Goal: Find contact information: Find contact information

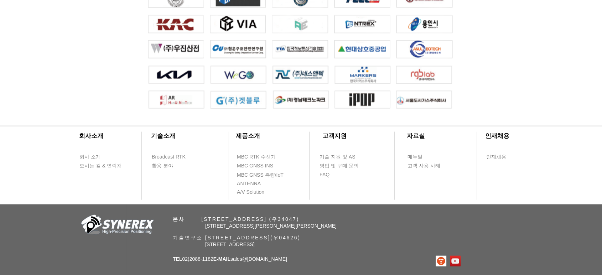
scroll to position [1559, 0]
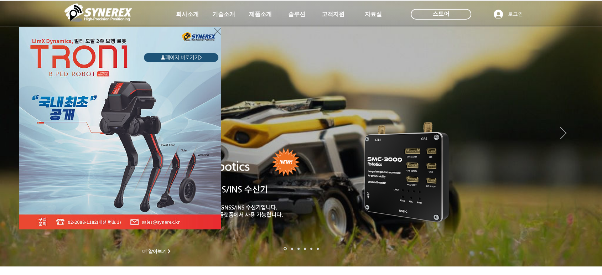
click at [217, 27] on icon "사이트로 돌아가기" at bounding box center [217, 31] width 7 height 9
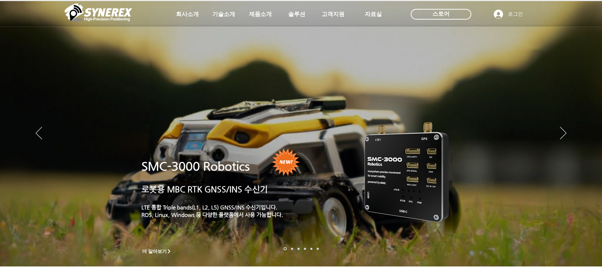
scroll to position [736, 0]
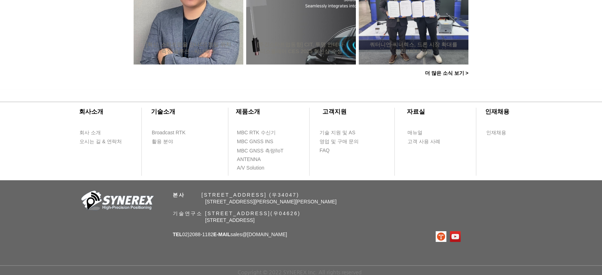
drag, startPoint x: 184, startPoint y: 233, endPoint x: 215, endPoint y: 231, distance: 31.4
click at [215, 232] on span "TEL 02)2088-1182 E-MAIL sales @synerex.kr" at bounding box center [230, 235] width 114 height 6
copy span "02)2088-1182"
click at [240, 233] on span "TEL 02)2088-1182 E-MAIL sales @synerex.kr" at bounding box center [230, 235] width 114 height 6
drag, startPoint x: 242, startPoint y: 235, endPoint x: 290, endPoint y: 234, distance: 48.1
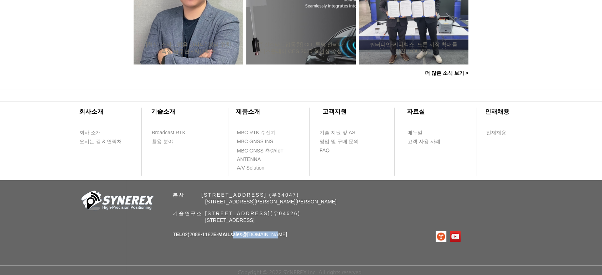
click at [290, 234] on div "​회사소개 ​기술소개 회사 소개 Broadcast RTK 오시는 길 & 연락처 활용 분야 ​제품소개 ​고객지원 ​자료실 ​인재채용 MBC RT…" at bounding box center [301, 182] width 602 height 186
copy span "sales @synerex.kr"
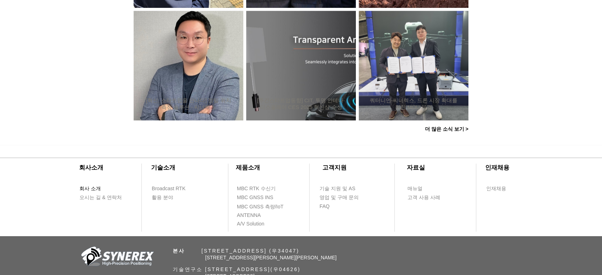
scroll to position [697, 0]
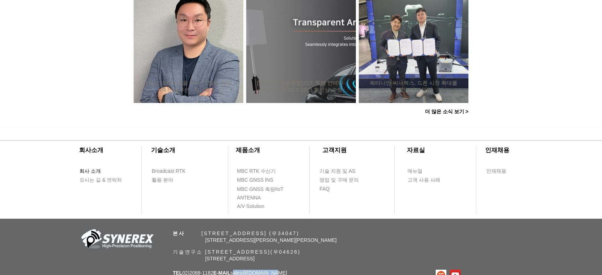
click at [92, 172] on span "회사 소개" at bounding box center [89, 171] width 21 height 7
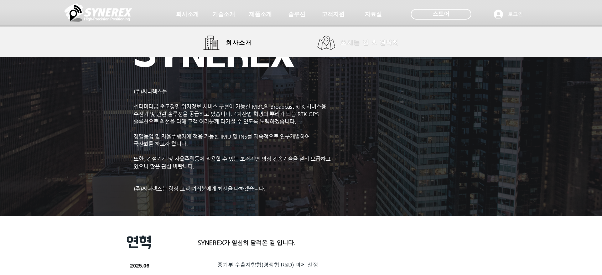
click at [365, 45] on span "오시는 길 & 연락처" at bounding box center [370, 43] width 58 height 8
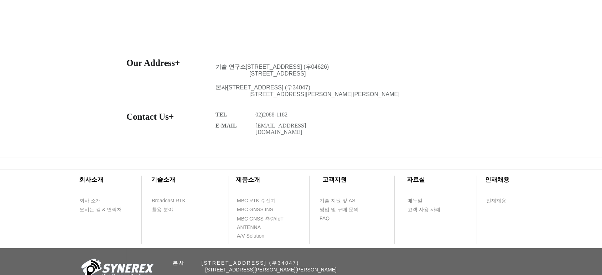
scroll to position [277, 0]
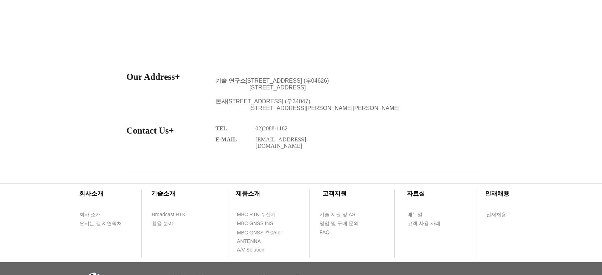
drag, startPoint x: 307, startPoint y: 131, endPoint x: 250, endPoint y: 141, distance: 58.5
click at [250, 141] on div at bounding box center [301, 119] width 602 height 103
click at [251, 139] on div at bounding box center [301, 119] width 602 height 103
drag, startPoint x: 257, startPoint y: 130, endPoint x: 297, endPoint y: 130, distance: 39.2
click at [297, 130] on p "02)2088-1182" at bounding box center [279, 128] width 47 height 6
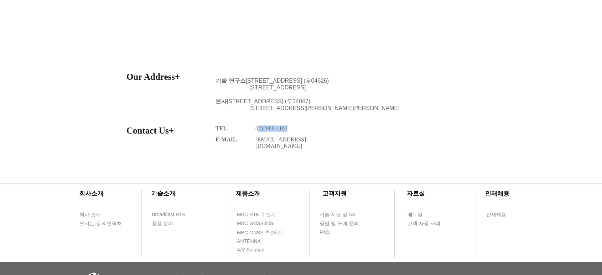
click at [297, 130] on p "02)2088-1182" at bounding box center [279, 128] width 47 height 6
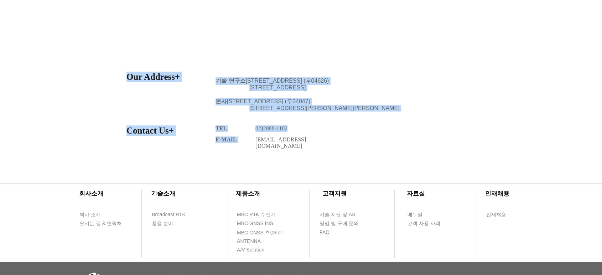
drag, startPoint x: 296, startPoint y: 130, endPoint x: 254, endPoint y: 132, distance: 41.4
click at [254, 132] on section "Our Address+ 기술 연구소 서울특별시 중구 퇴계로36가길 100 제산빌딩 2층 (우04626) 2F, 100, Toegye-ro 36…" at bounding box center [301, 119] width 602 height 103
click at [256, 132] on span "02)2088-1182" at bounding box center [272, 128] width 32 height 6
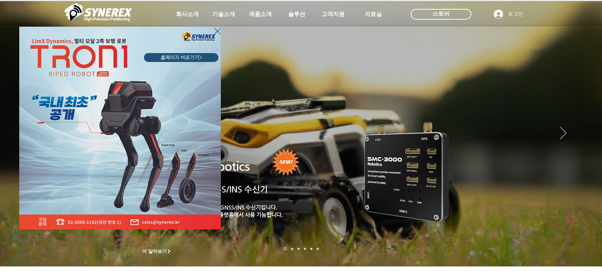
drag, startPoint x: 112, startPoint y: 220, endPoint x: 113, endPoint y: 224, distance: 3.7
click at [112, 221] on img "LimX Dinamics" at bounding box center [120, 128] width 202 height 203
click at [113, 225] on img "LimX Dinamics" at bounding box center [120, 128] width 202 height 203
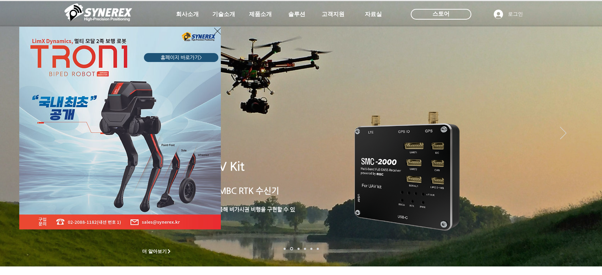
click at [213, 32] on img "LimX Dinamics" at bounding box center [120, 128] width 202 height 203
click at [216, 28] on icon "사이트로 돌아가기" at bounding box center [217, 31] width 7 height 9
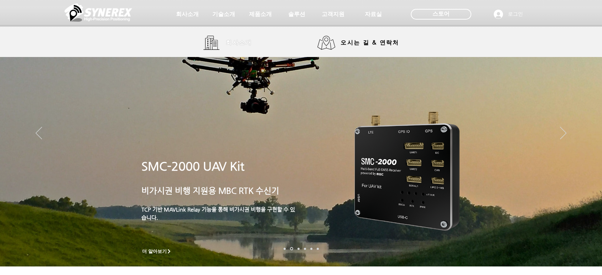
click at [217, 43] on link "회사소개" at bounding box center [230, 43] width 53 height 14
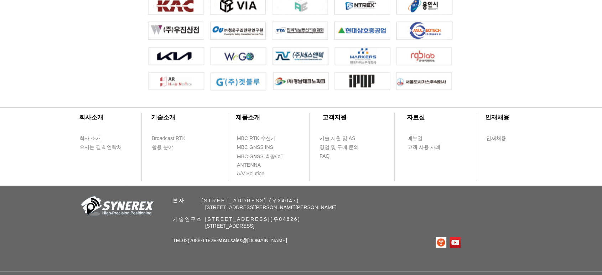
scroll to position [1638, 0]
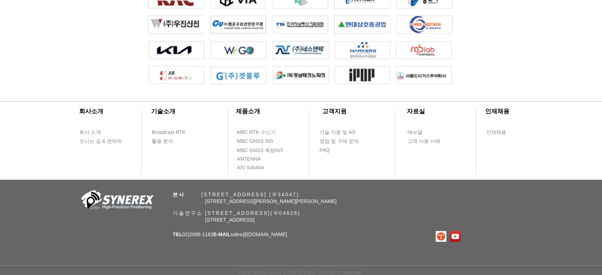
drag, startPoint x: 185, startPoint y: 237, endPoint x: 215, endPoint y: 235, distance: 30.4
click at [215, 235] on span "TEL 02)2088-1182 E-MAIL sales @synerex.kr" at bounding box center [230, 235] width 114 height 6
copy span "02)2088-1182"
